Goal: Task Accomplishment & Management: Use online tool/utility

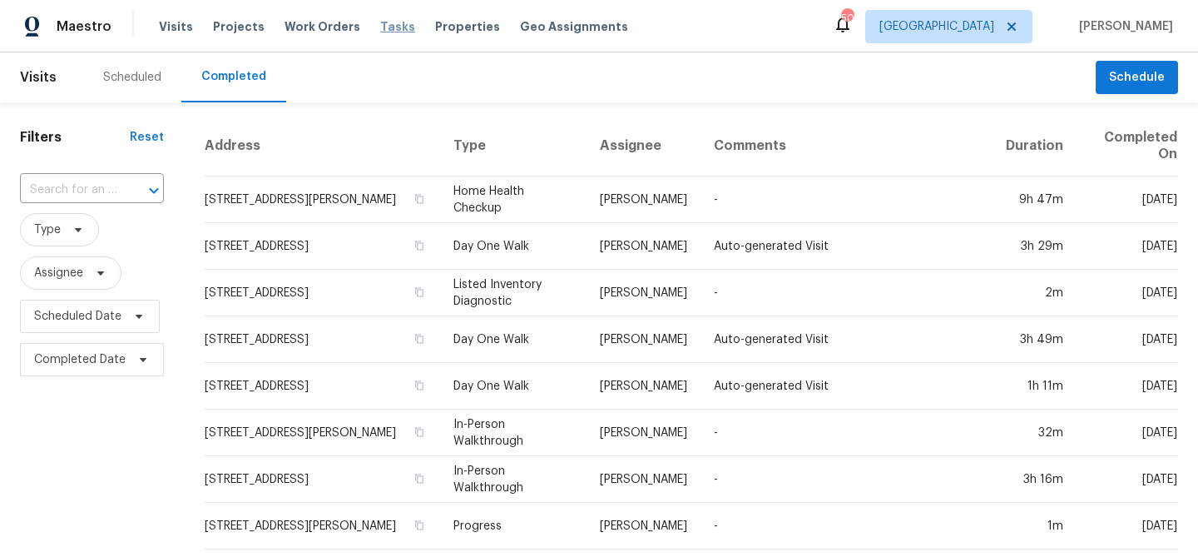
click at [380, 30] on span "Tasks" at bounding box center [397, 27] width 35 height 12
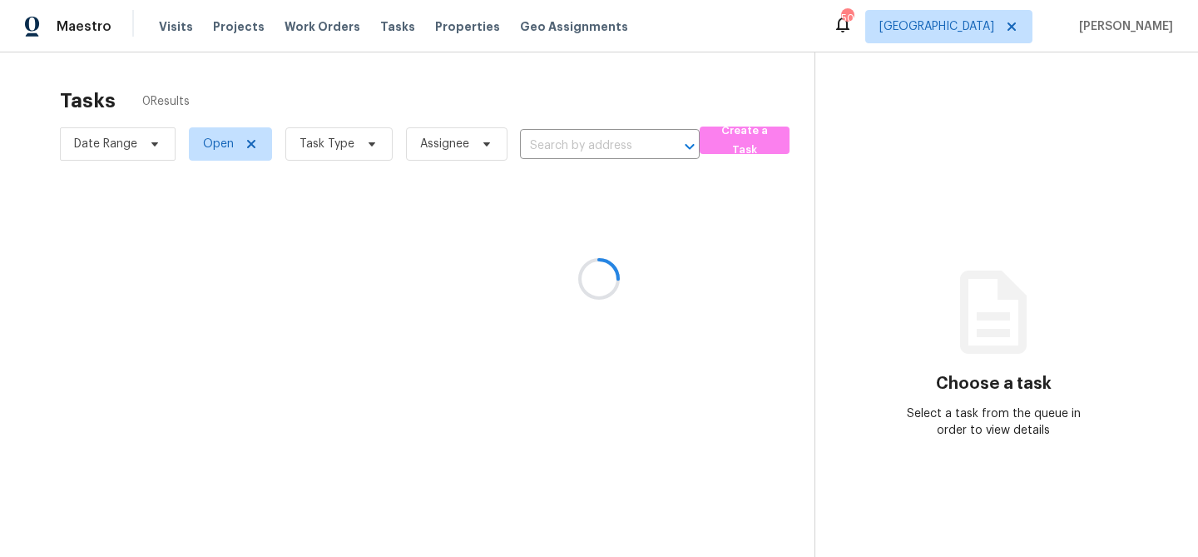
click at [366, 141] on div at bounding box center [599, 278] width 1198 height 557
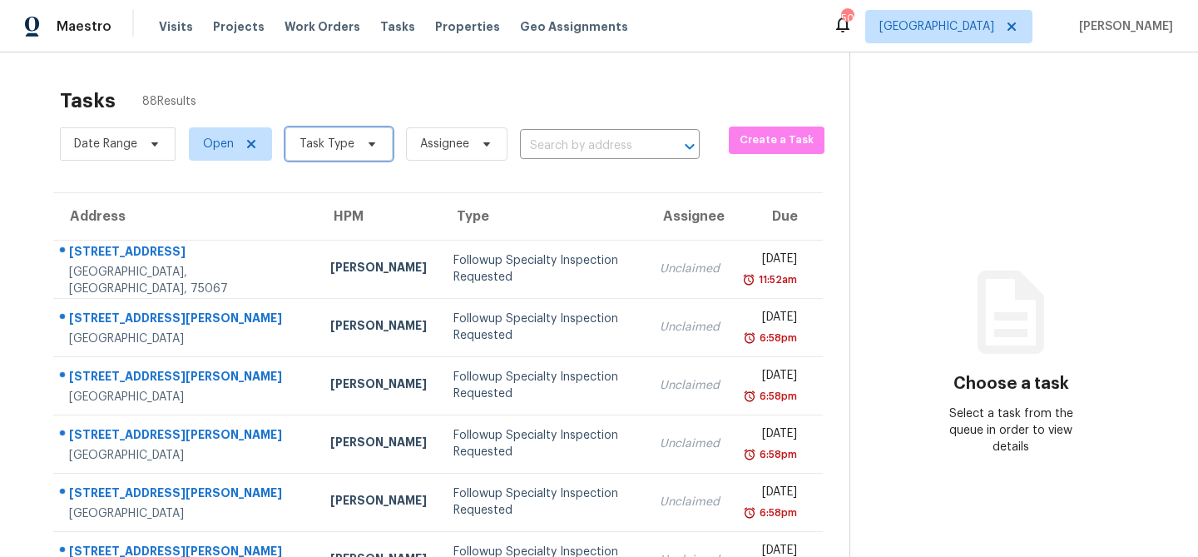
click at [366, 141] on icon at bounding box center [371, 143] width 13 height 13
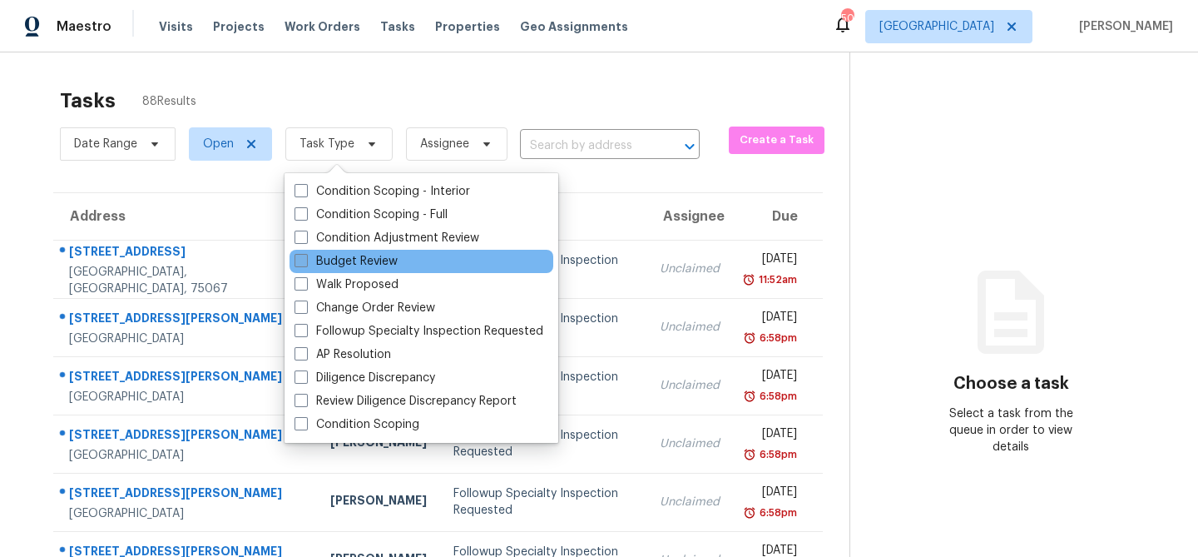
click at [349, 263] on label "Budget Review" at bounding box center [345, 261] width 103 height 17
click at [305, 263] on input "Budget Review" at bounding box center [299, 258] width 11 height 11
checkbox input "true"
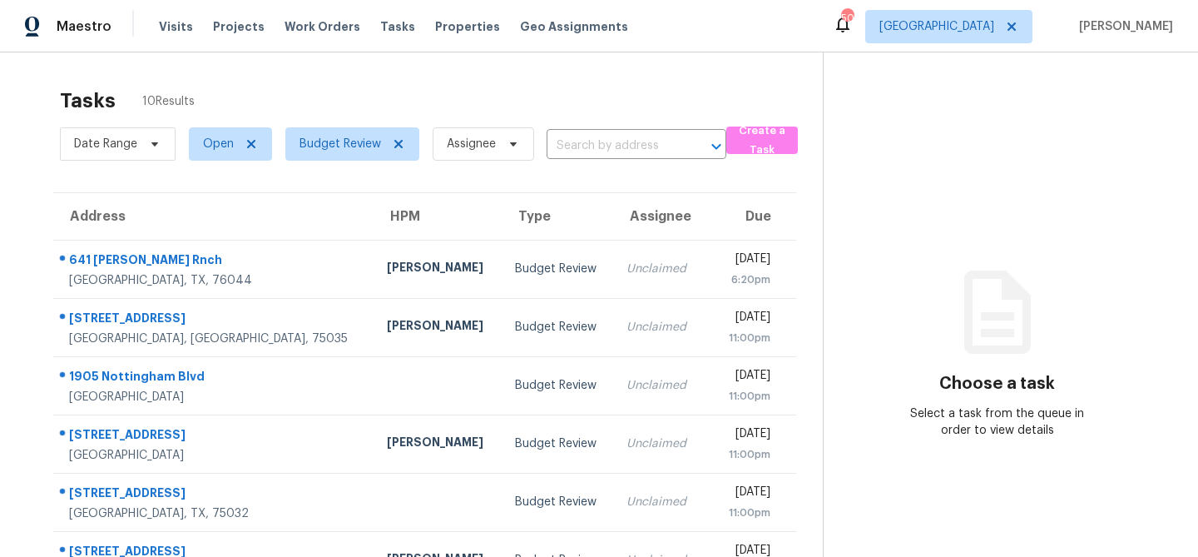
click at [434, 97] on div "Tasks 10 Results" at bounding box center [441, 100] width 763 height 43
